Goal: Find specific page/section: Find specific page/section

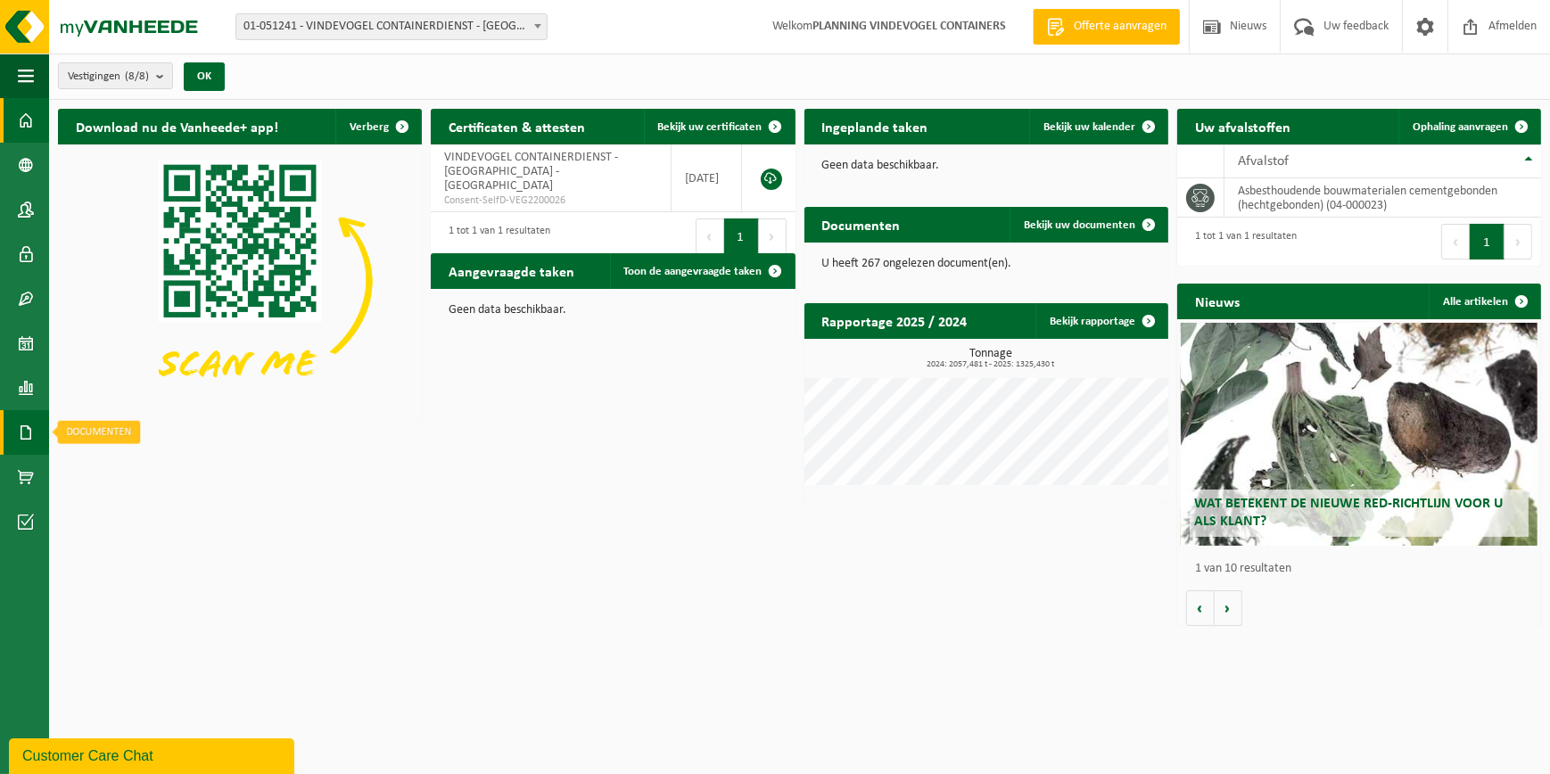
click at [27, 425] on span at bounding box center [26, 432] width 16 height 45
click at [114, 471] on span "Documenten" at bounding box center [136, 471] width 66 height 34
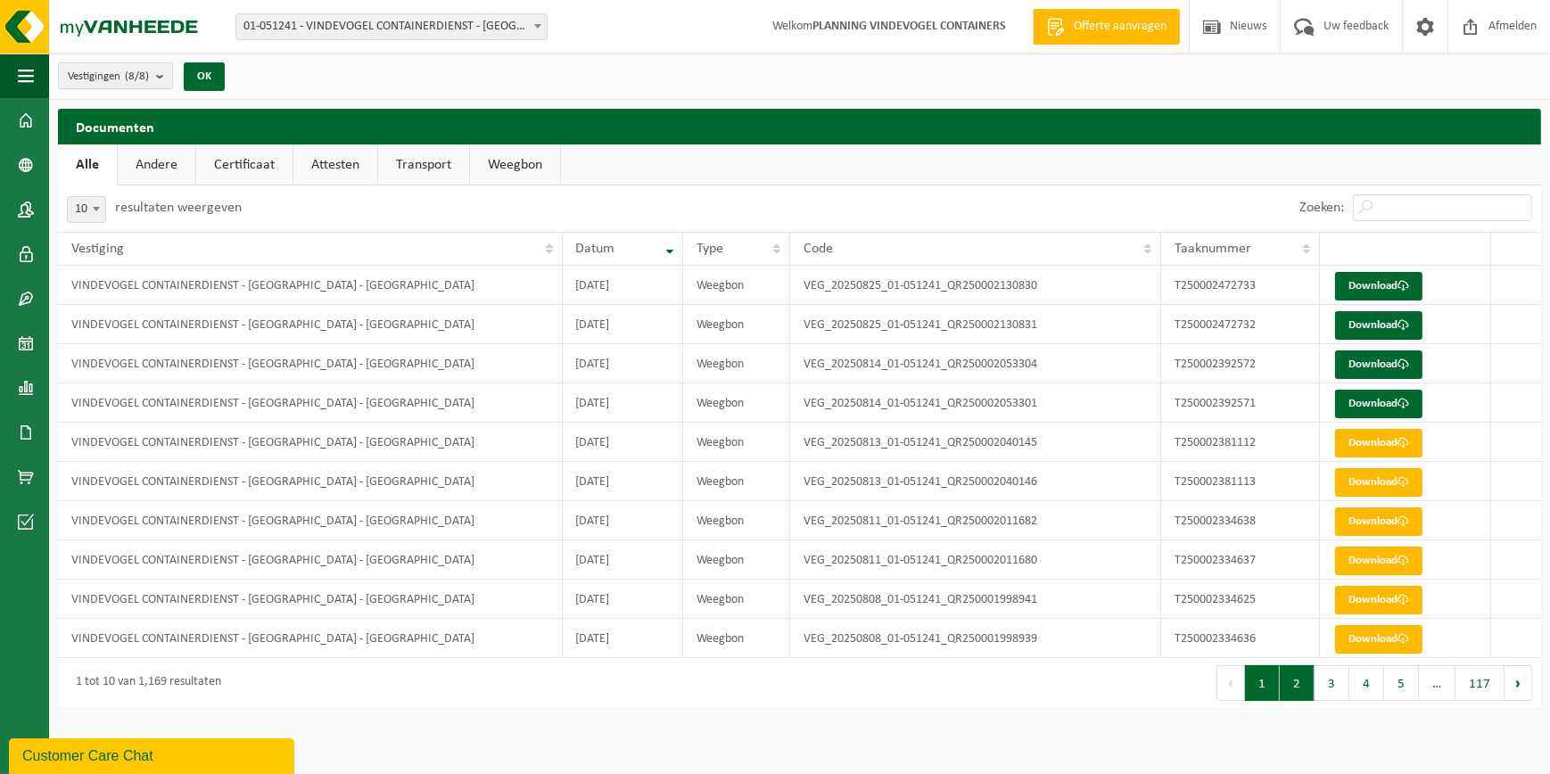
click at [1307, 686] on button "2" at bounding box center [1297, 683] width 35 height 36
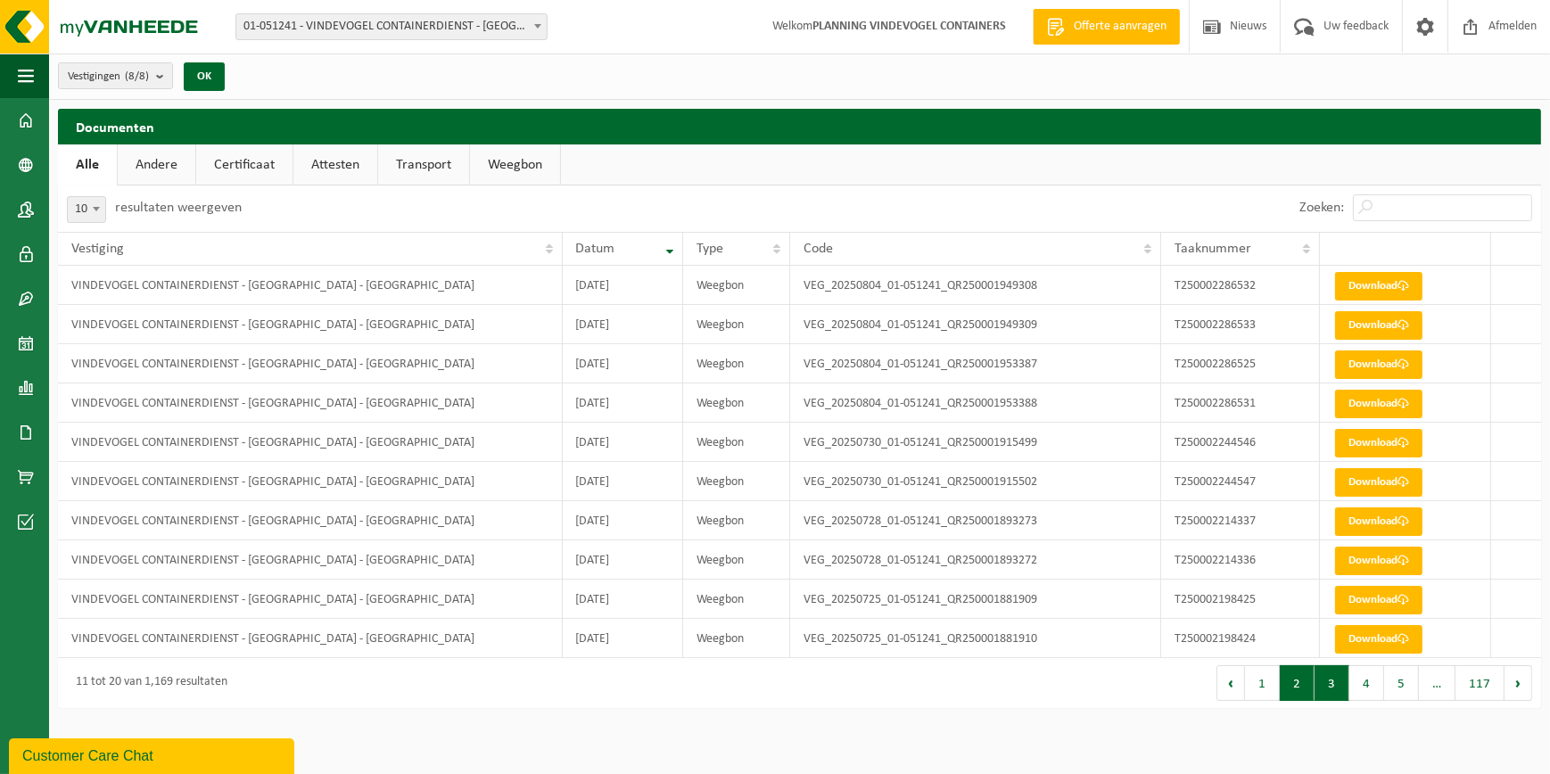
click at [1328, 684] on button "3" at bounding box center [1332, 683] width 35 height 36
click at [1361, 686] on button "4" at bounding box center [1366, 683] width 35 height 36
click at [1395, 685] on button "5" at bounding box center [1401, 683] width 35 height 36
click at [1412, 689] on button "6" at bounding box center [1401, 683] width 35 height 36
click at [1392, 680] on button "7" at bounding box center [1401, 683] width 35 height 36
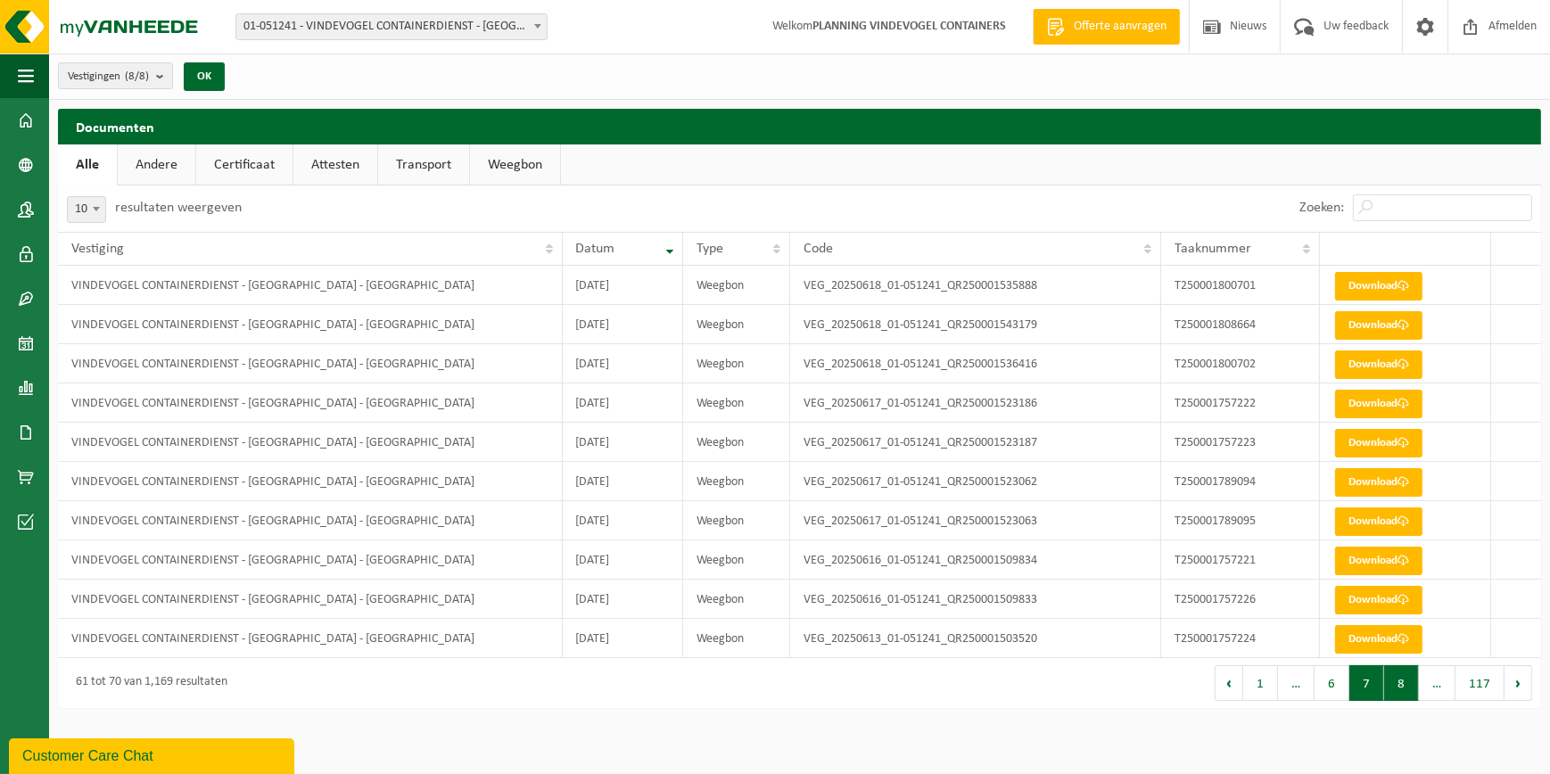
click at [1397, 674] on button "8" at bounding box center [1401, 683] width 35 height 36
click at [1407, 689] on button "9" at bounding box center [1401, 683] width 35 height 36
click at [1407, 689] on button "10" at bounding box center [1398, 683] width 42 height 36
click at [1407, 689] on button "11" at bounding box center [1398, 683] width 42 height 36
click at [1407, 689] on button "12" at bounding box center [1398, 683] width 42 height 36
